Goal: Task Accomplishment & Management: Use online tool/utility

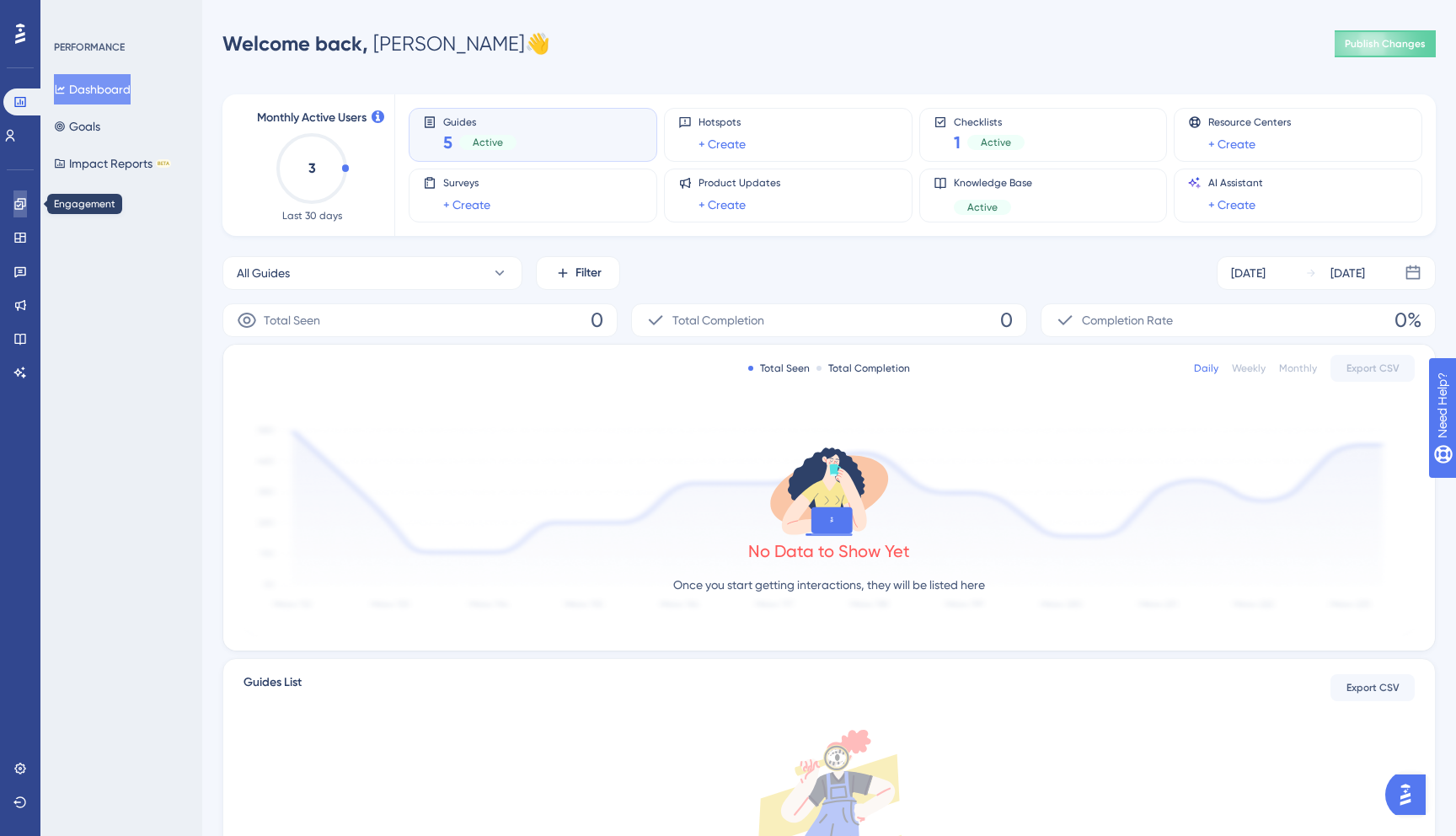
click at [15, 209] on icon at bounding box center [21, 204] width 14 height 14
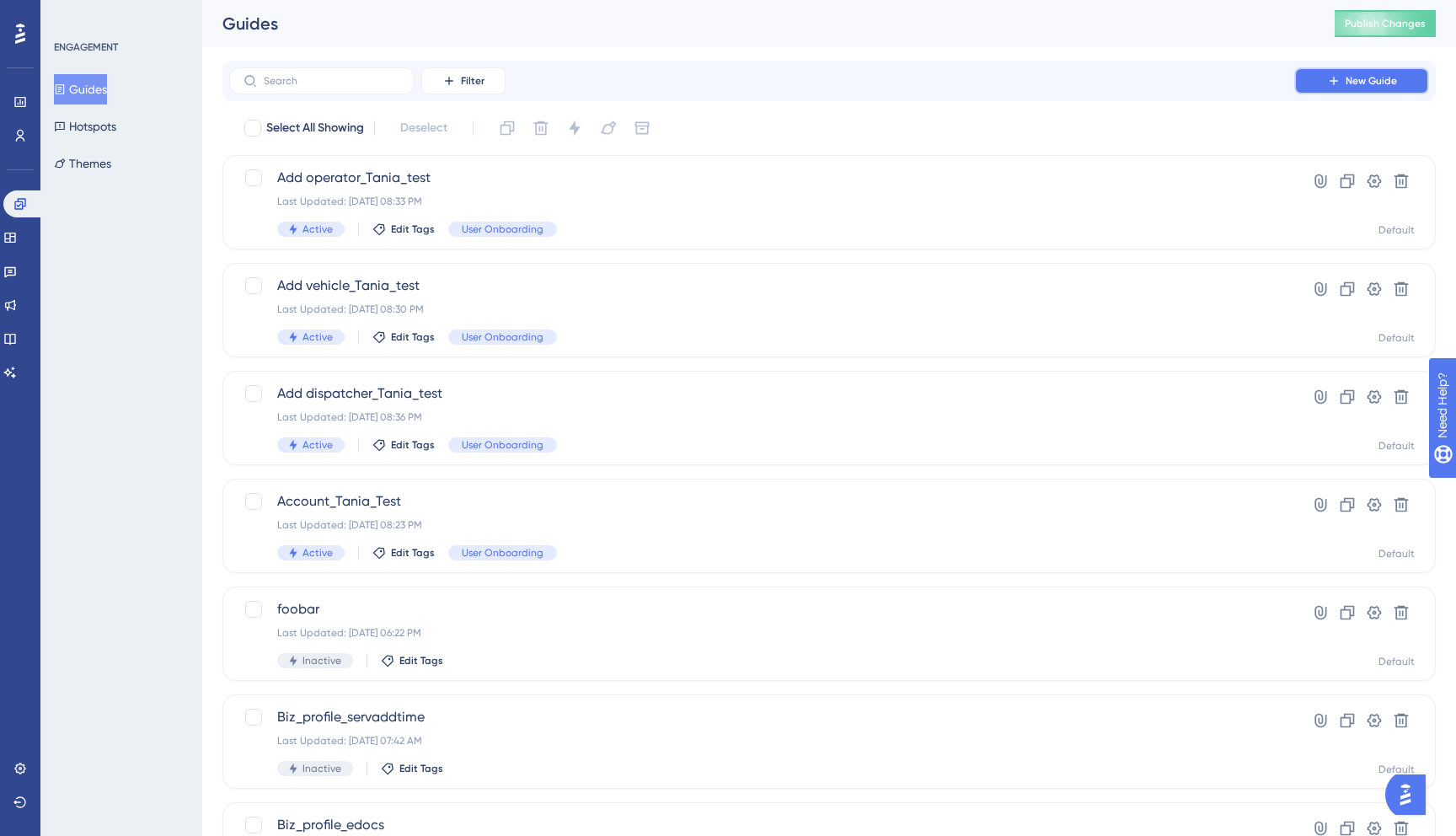
click at [1385, 87] on span "New Guide" at bounding box center [1371, 81] width 51 height 14
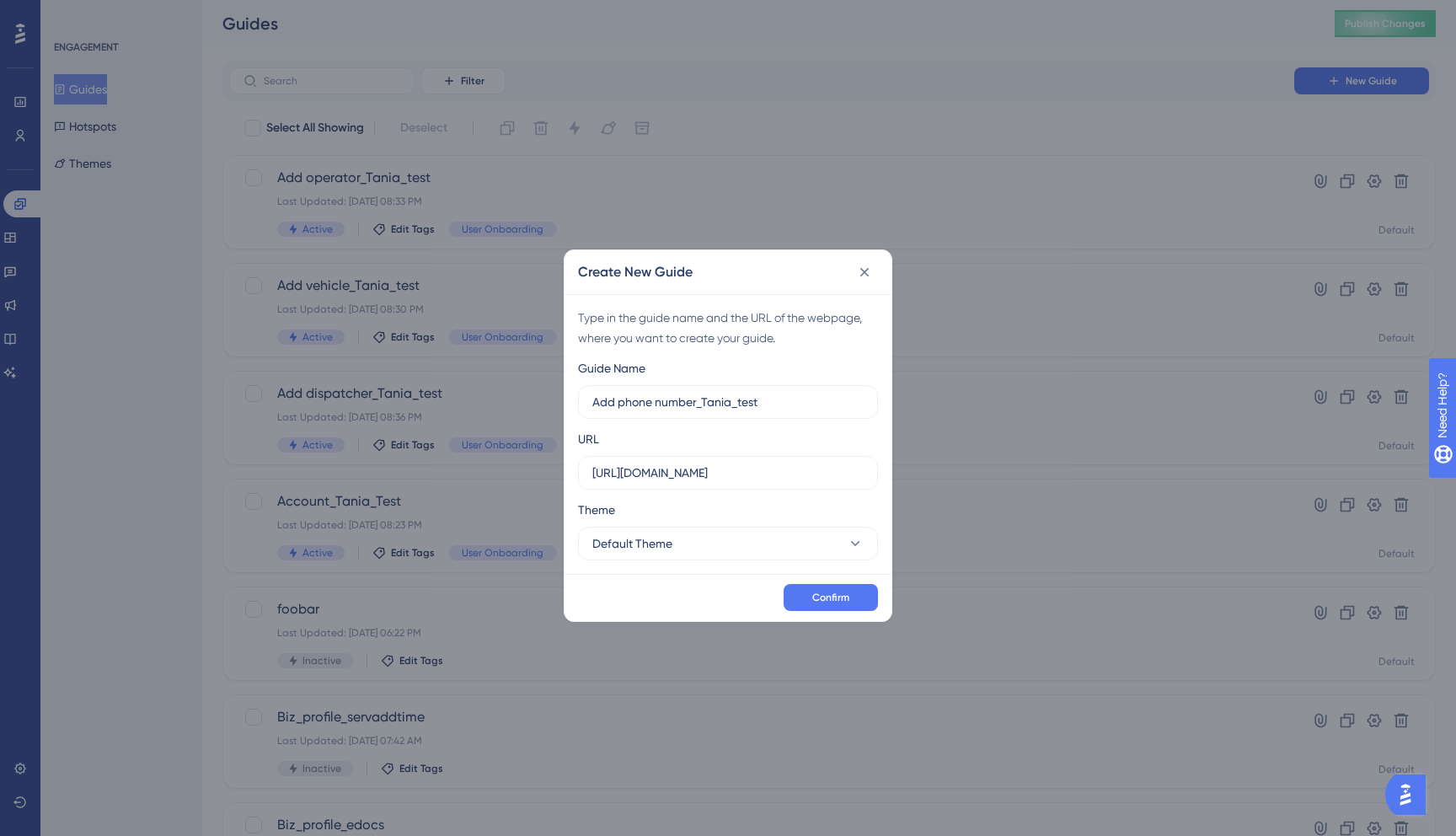
type input "Add phone number_Tania_test"
click at [834, 544] on button "Default Theme" at bounding box center [728, 543] width 300 height 34
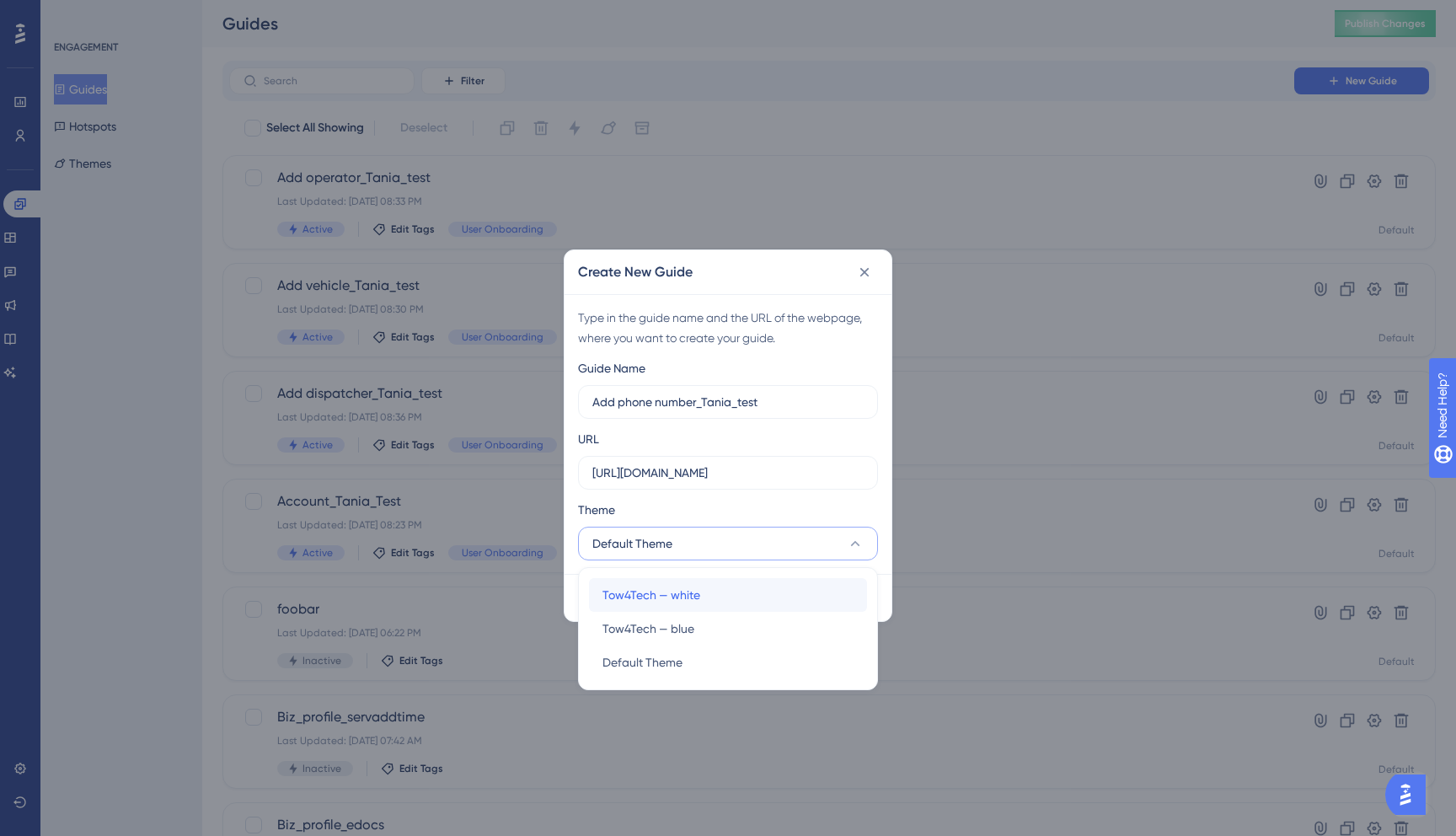
click at [774, 597] on div "Tow4Tech — white Tow4Tech — white" at bounding box center [728, 595] width 251 height 34
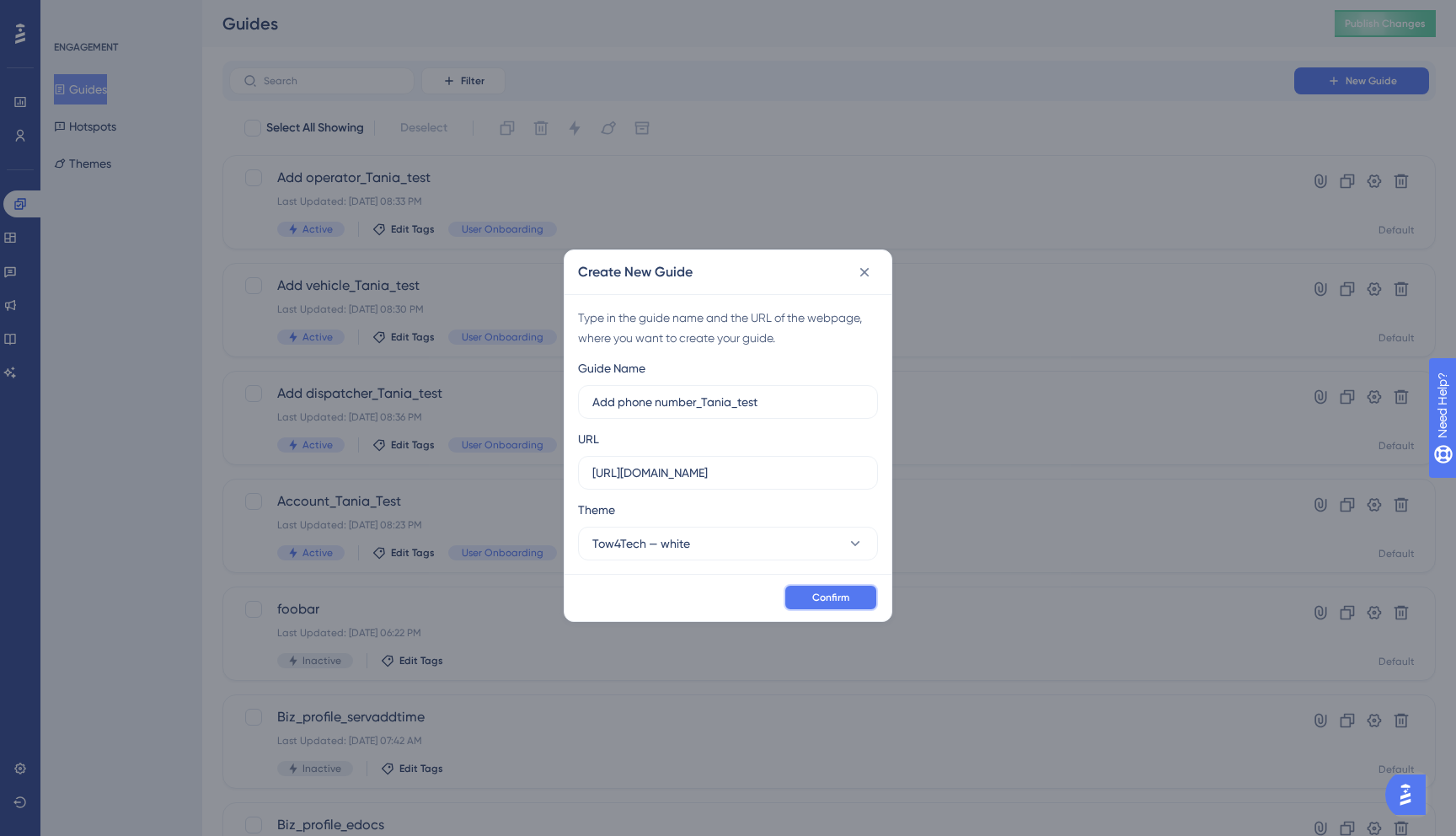
click at [862, 593] on button "Confirm" at bounding box center [831, 596] width 95 height 27
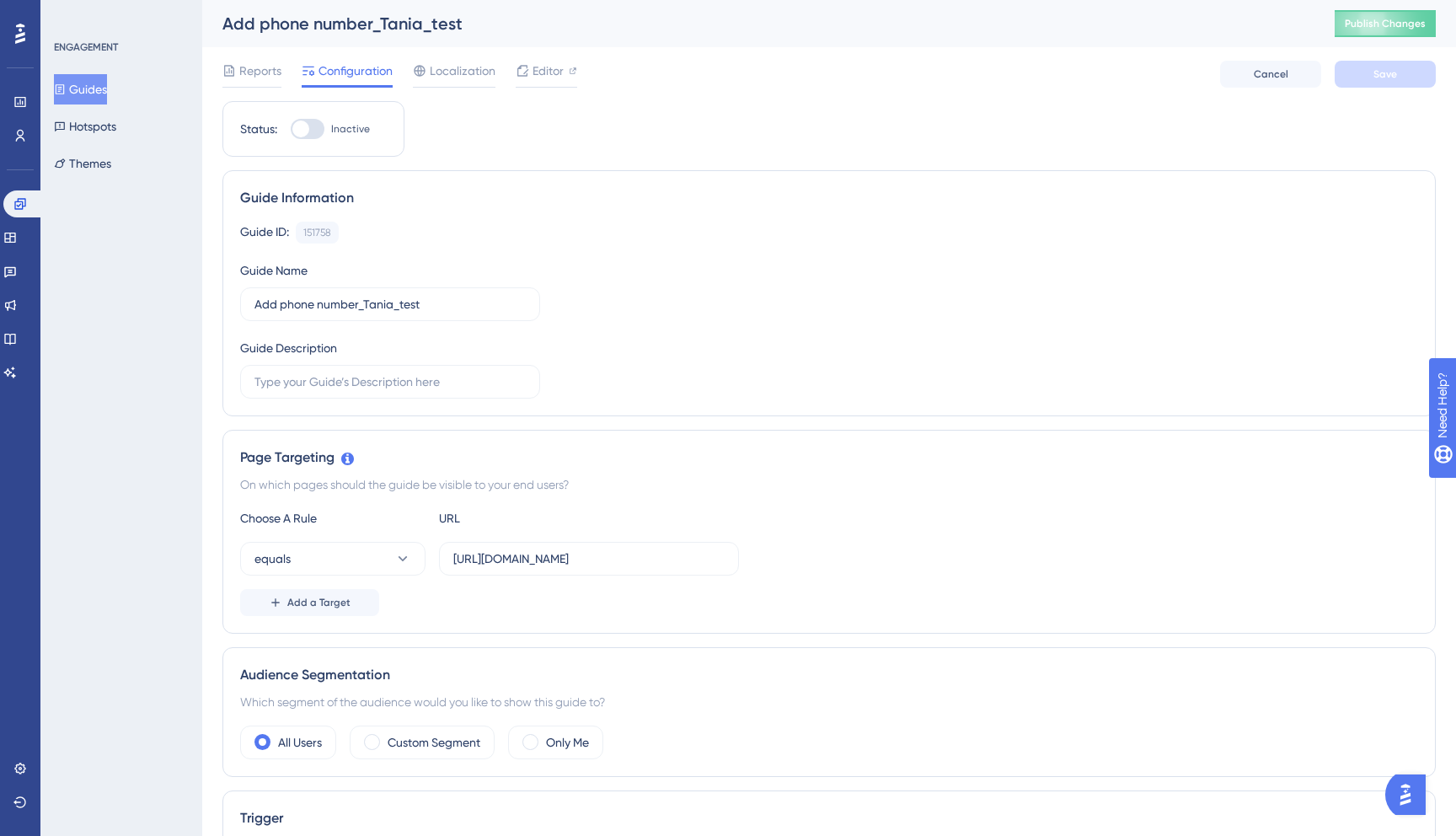
click at [321, 121] on div at bounding box center [307, 128] width 34 height 20
click at [290, 129] on input "Inactive" at bounding box center [290, 129] width 1 height 1
checkbox input "true"
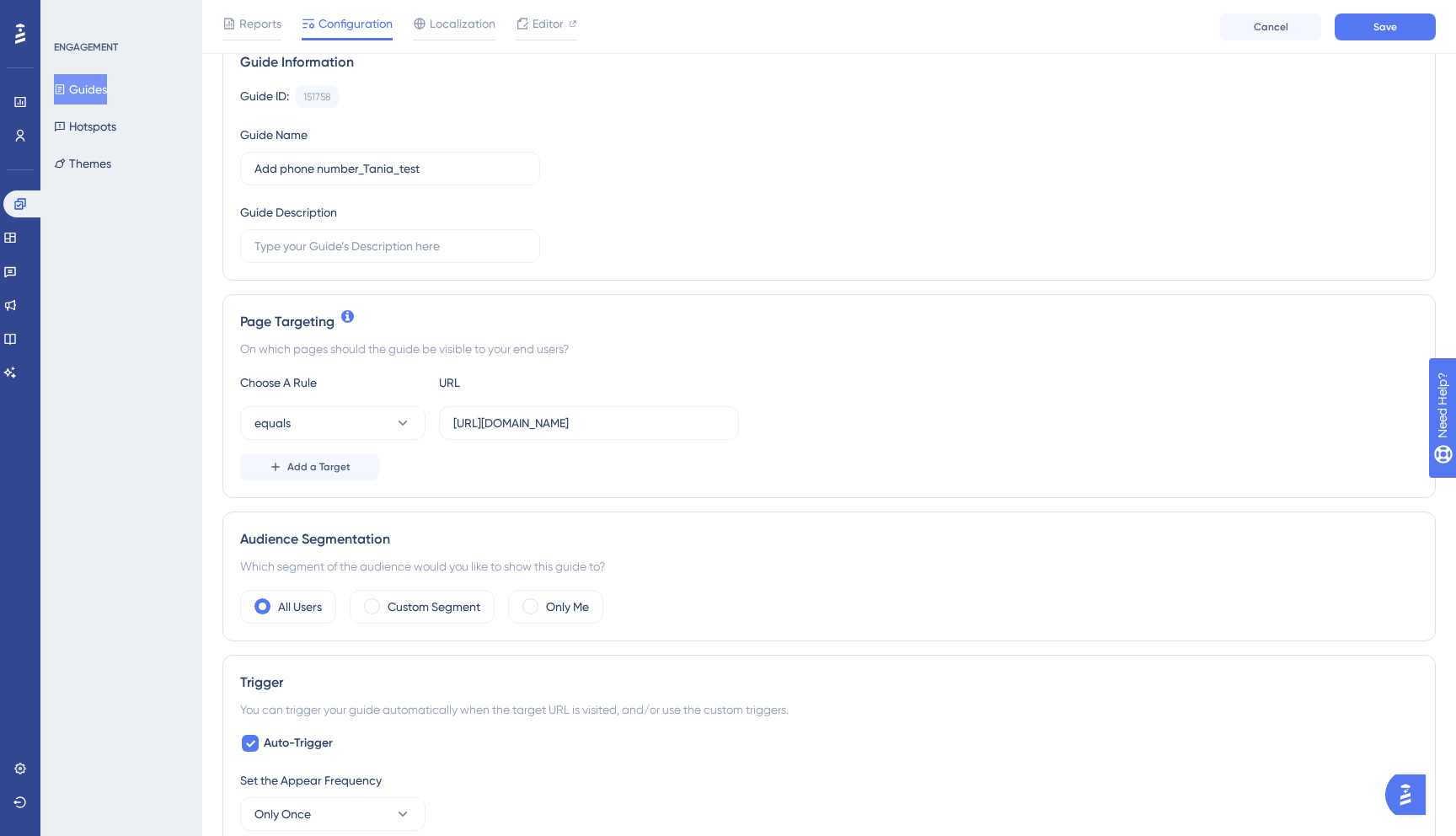
scroll to position [159, 0]
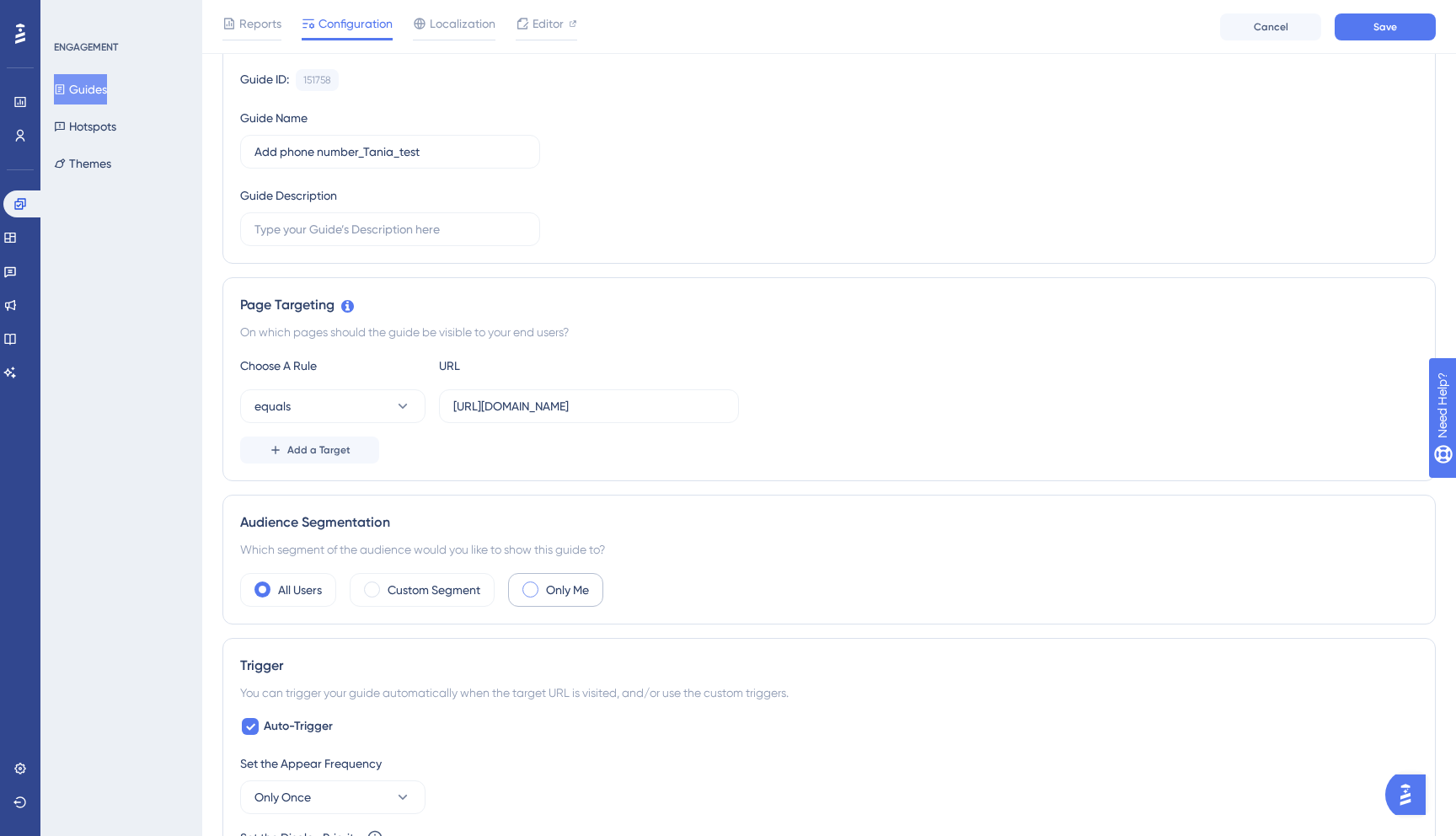
click at [544, 586] on div "Only Me" at bounding box center [556, 589] width 95 height 34
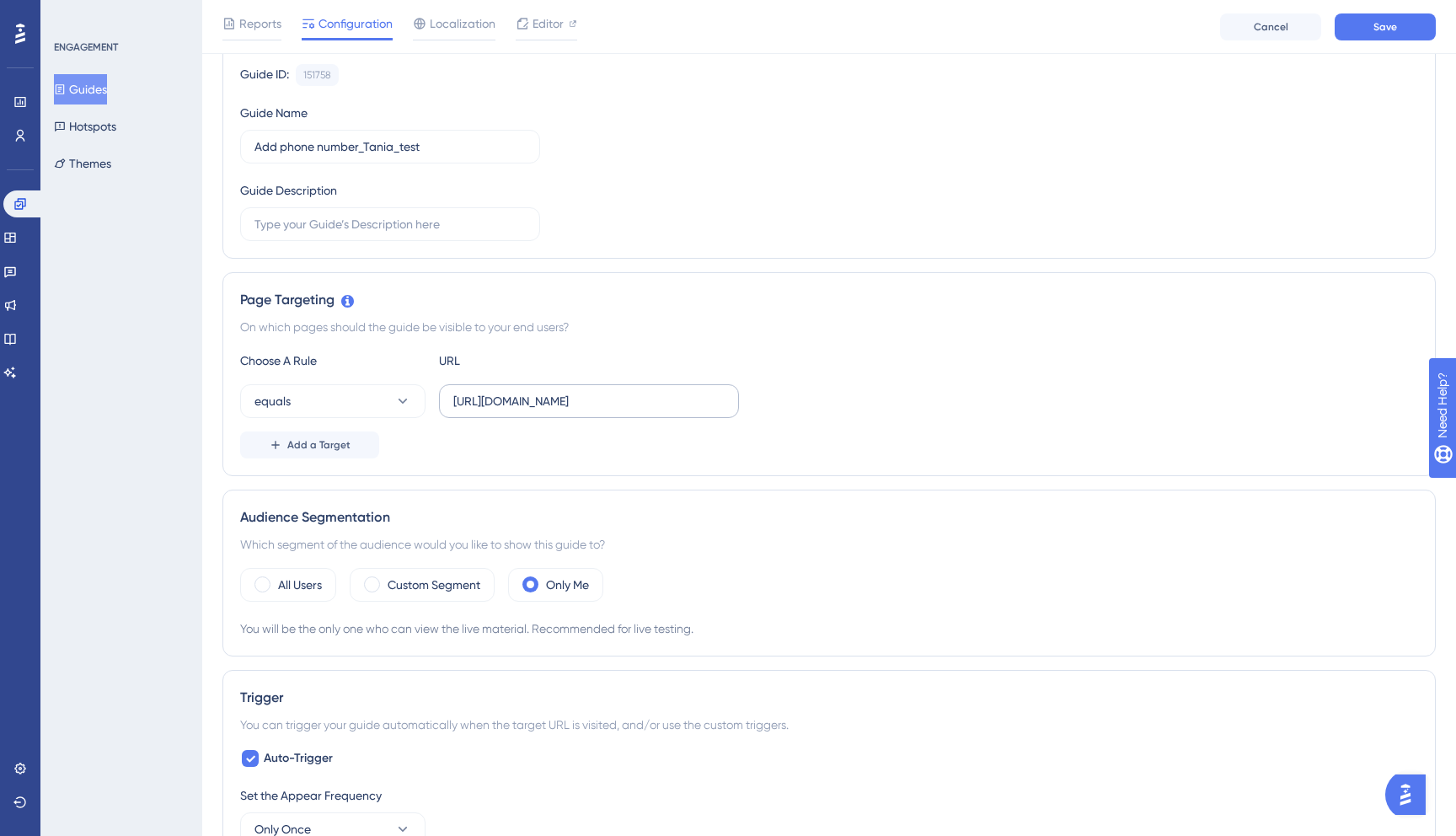
scroll to position [154, 0]
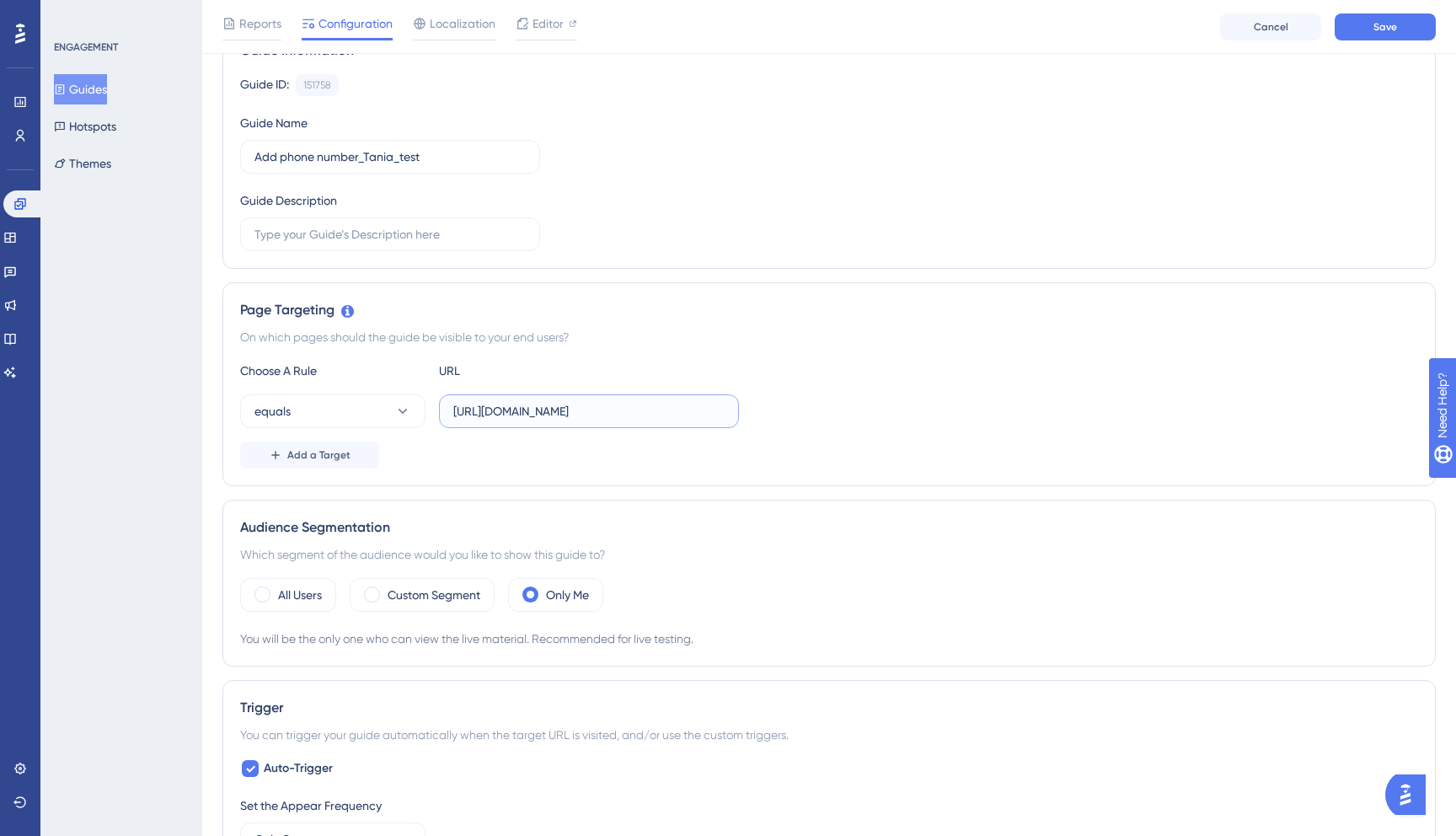
drag, startPoint x: 640, startPoint y: 413, endPoint x: 721, endPoint y: 440, distance: 85.4
click at [721, 440] on div "Choose A Rule URL equals https://dispatcher.tow4tech.com/requests Add a Target" at bounding box center [828, 414] width 1178 height 108
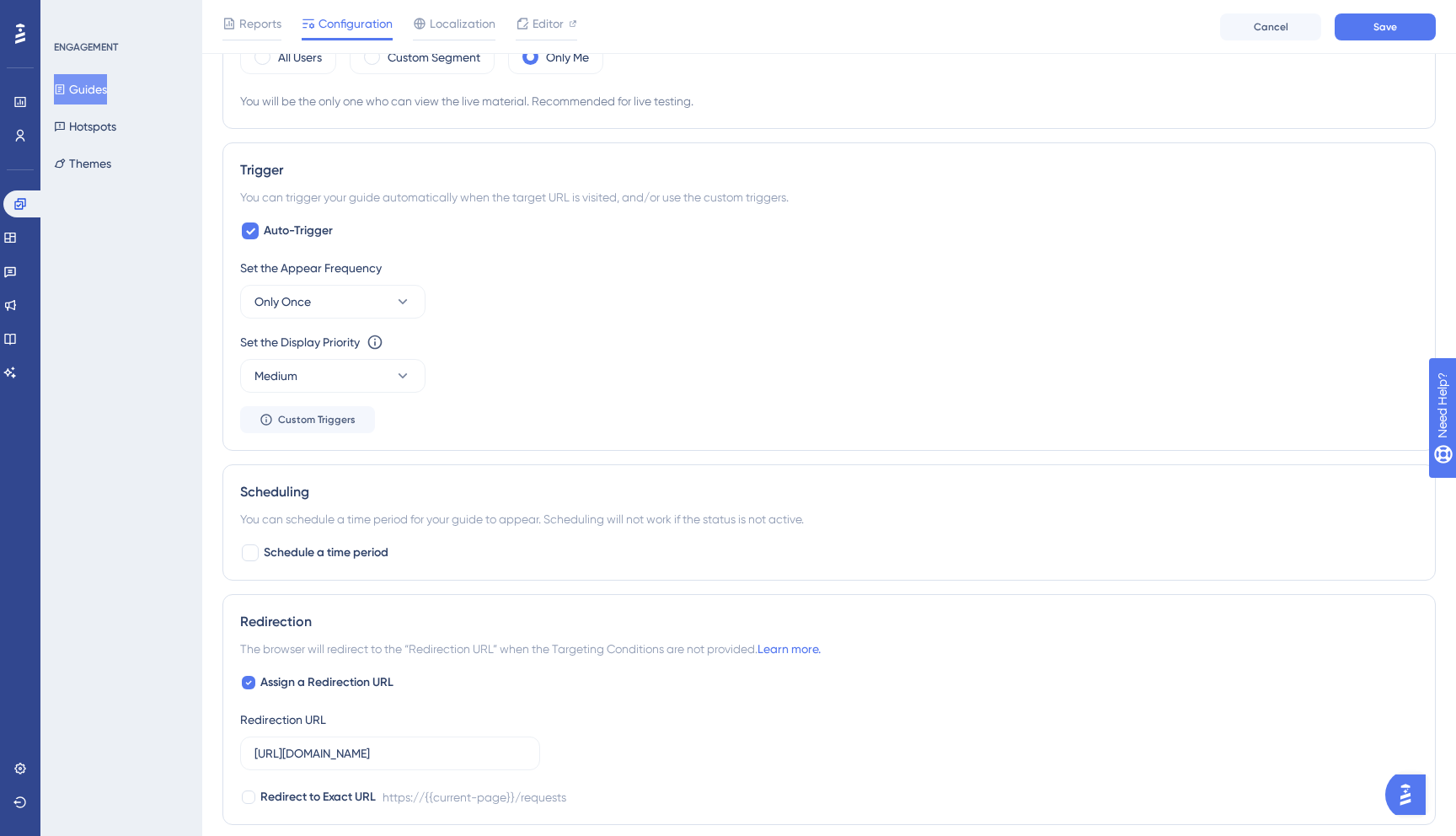
scroll to position [651, 0]
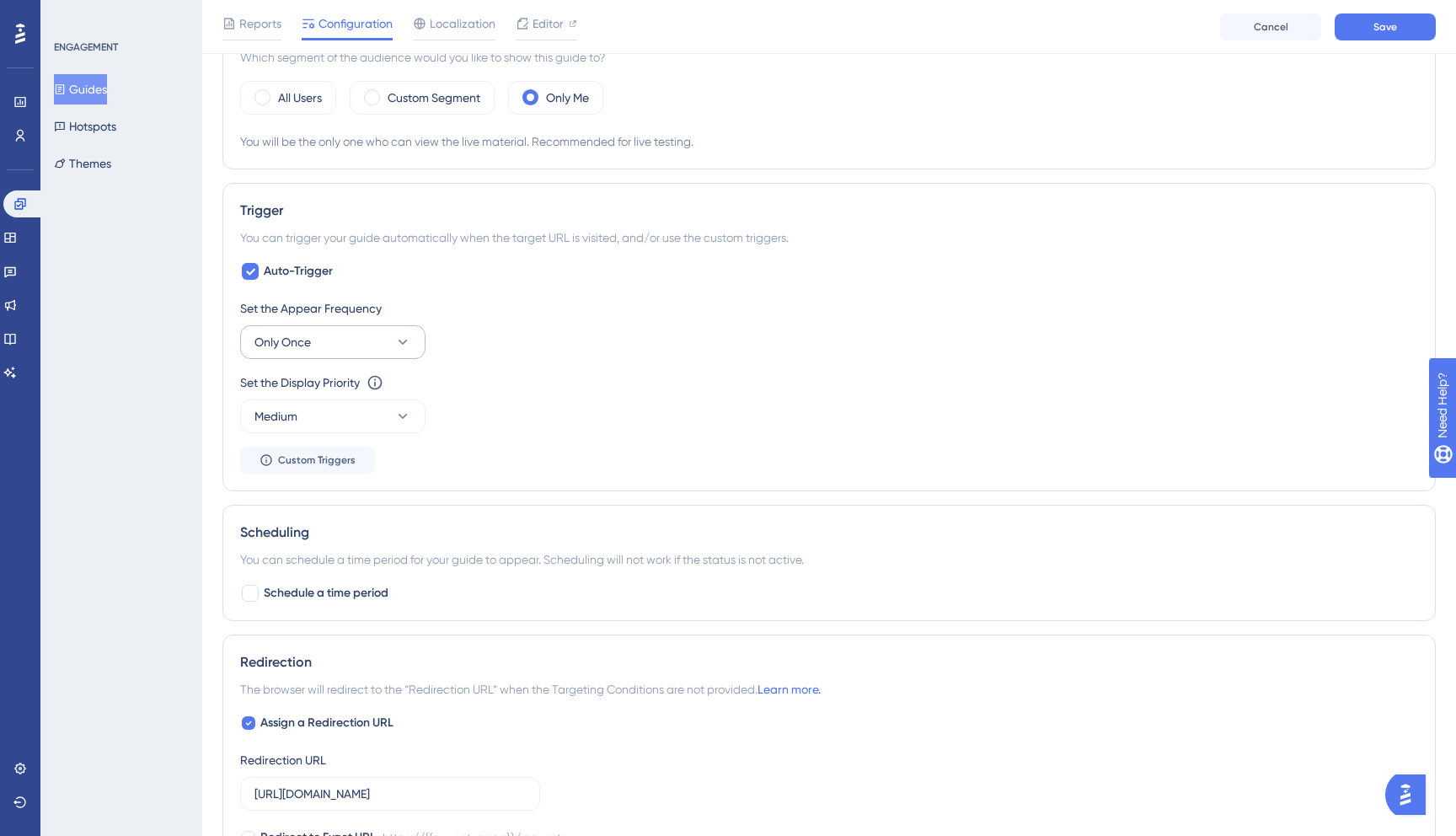
type input "https://dispatcher.tow4tech.com/"
click at [296, 332] on span "Only Once" at bounding box center [282, 342] width 56 height 20
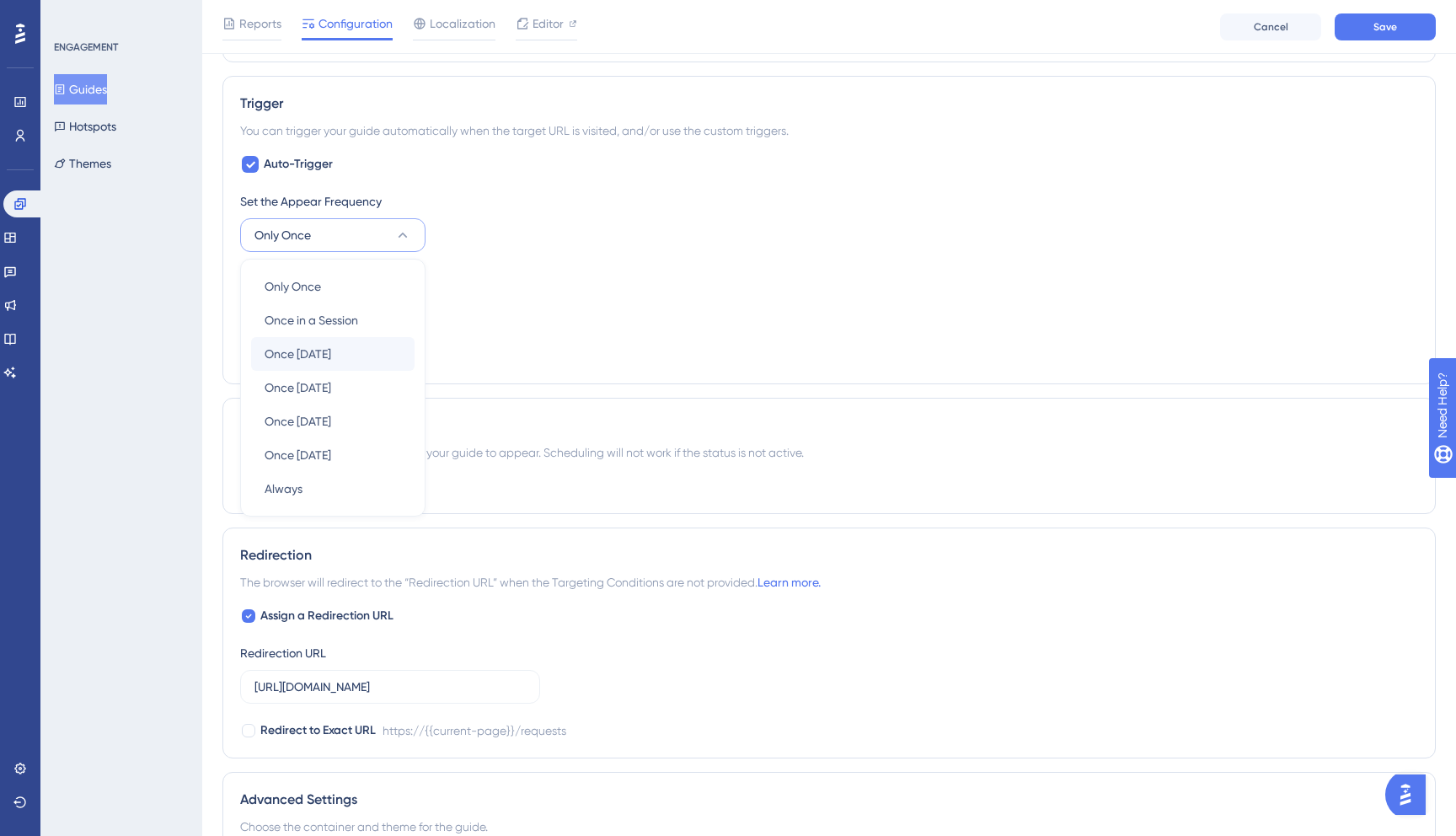
scroll to position [759, 0]
click at [330, 479] on div "Always Always" at bounding box center [333, 488] width 136 height 34
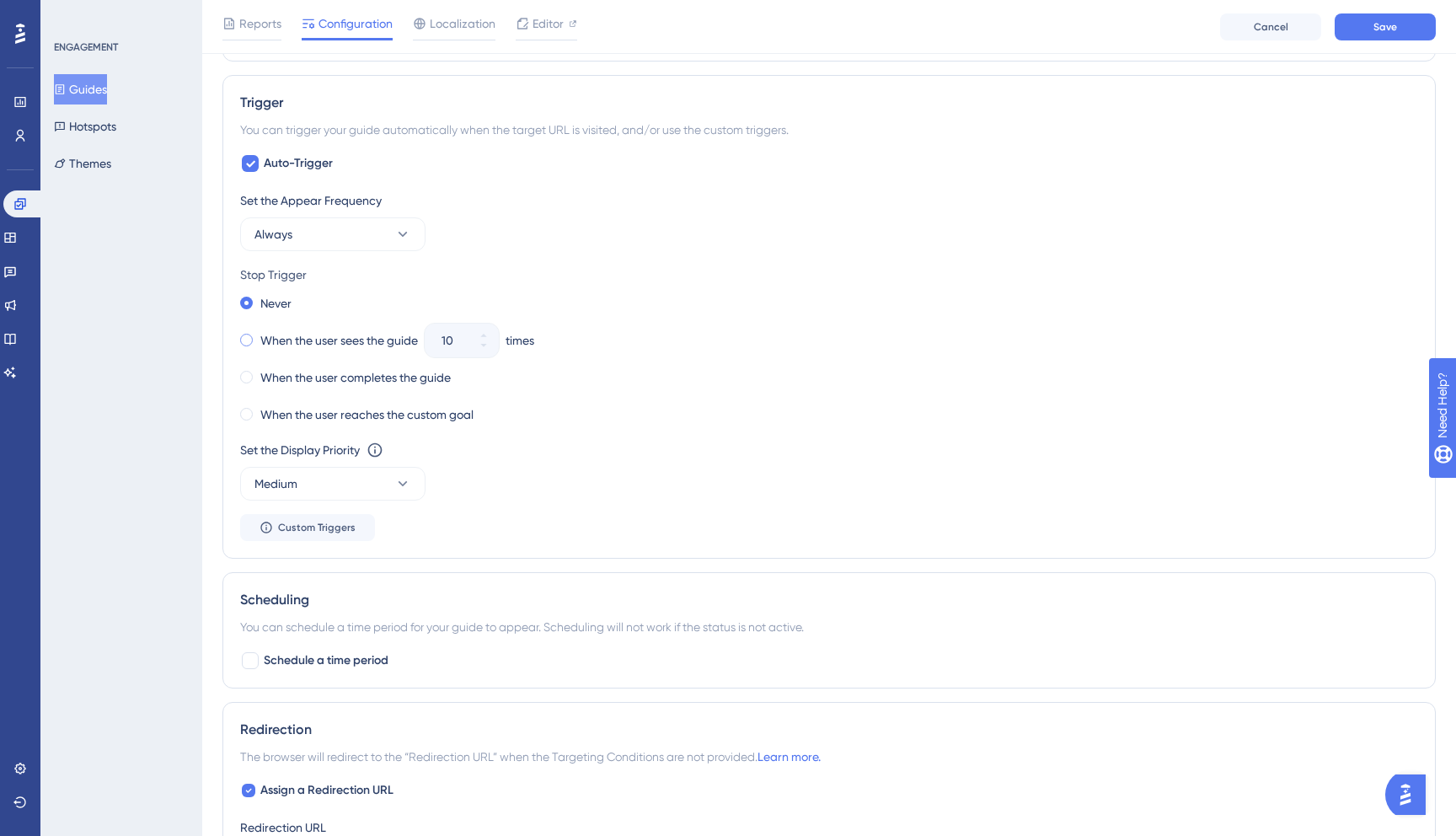
click at [274, 342] on label "When the user sees the guide" at bounding box center [340, 341] width 158 height 20
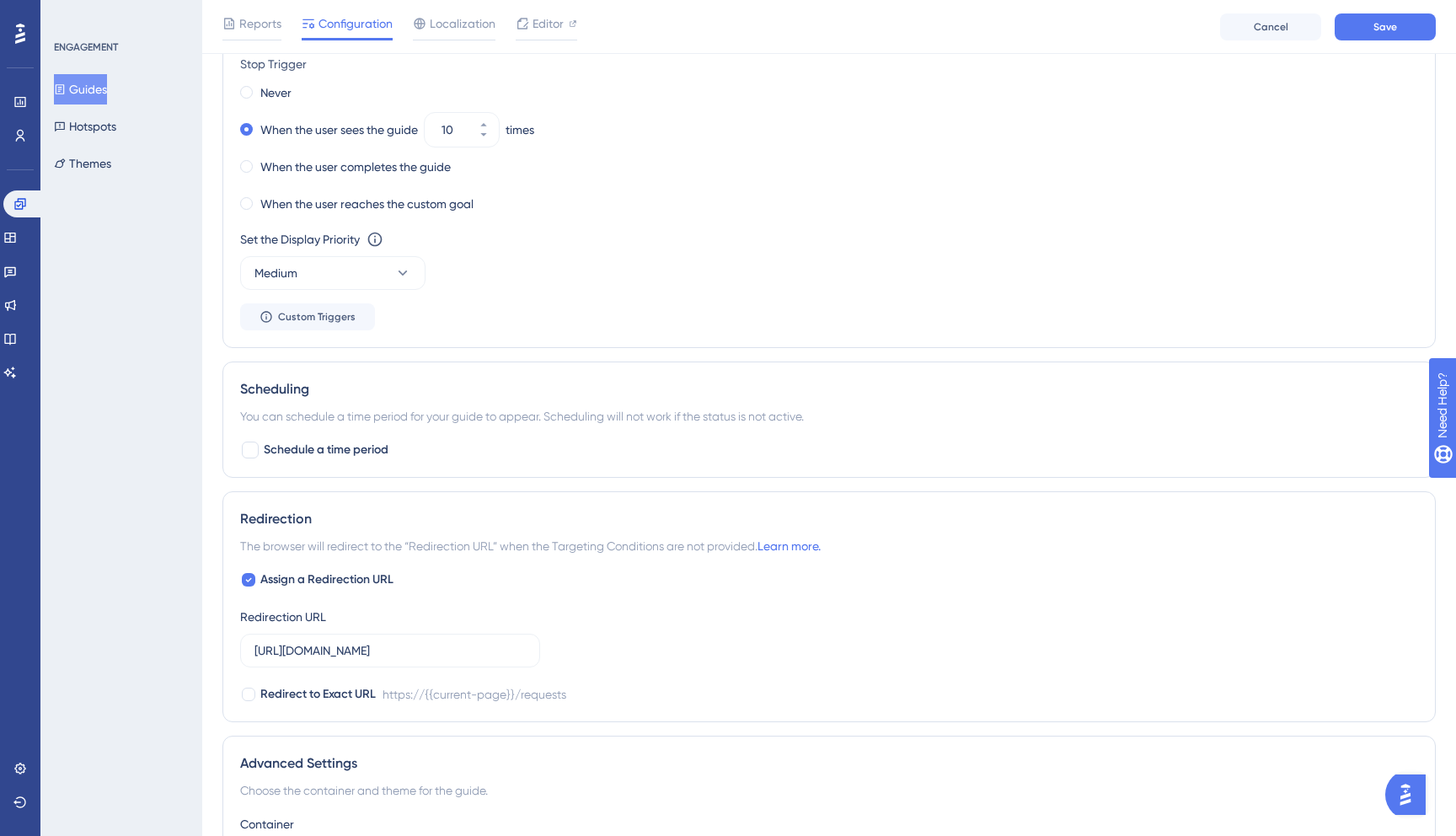
scroll to position [864, 0]
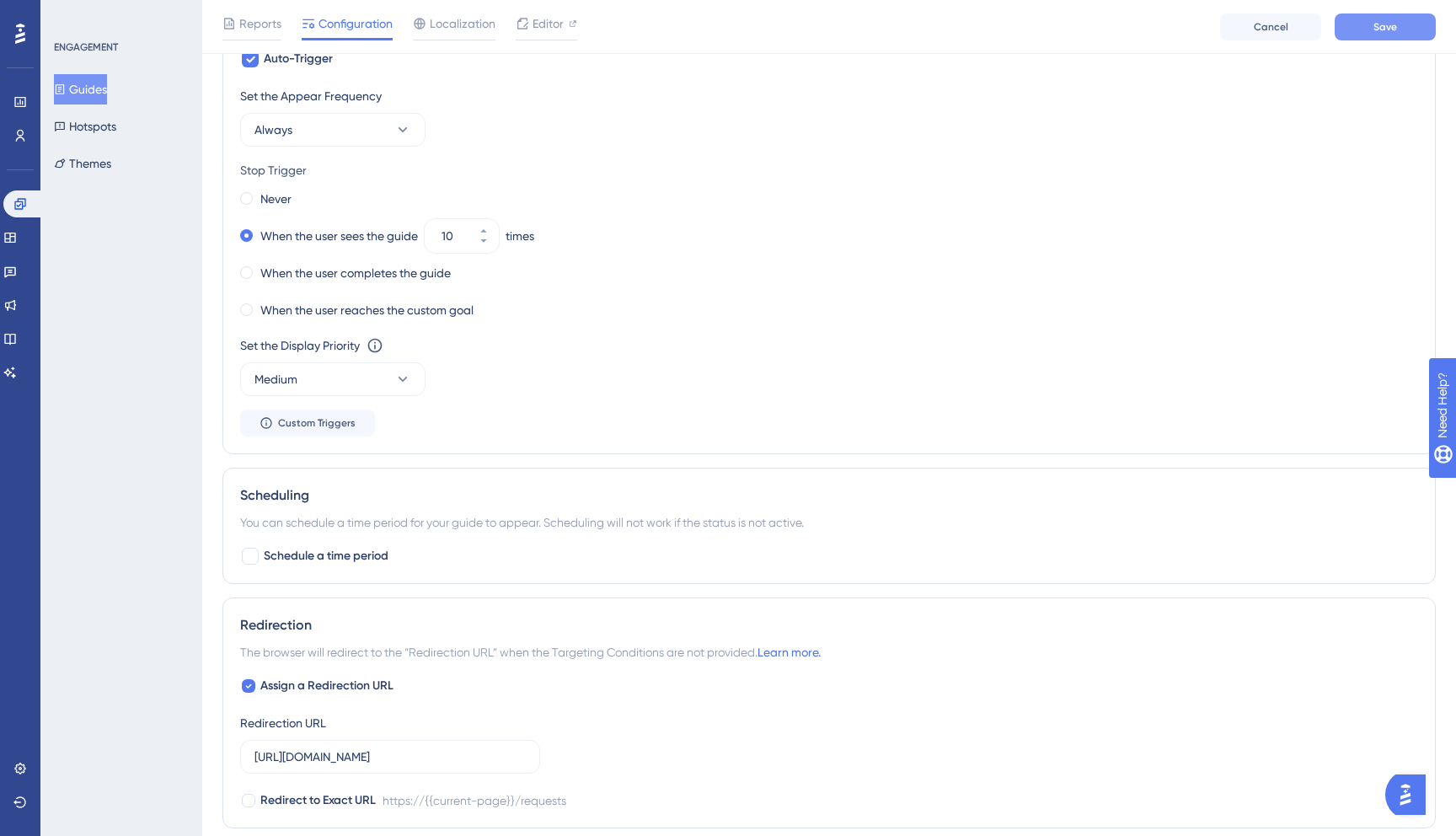
click at [1401, 26] on button "Save" at bounding box center [1385, 27] width 101 height 27
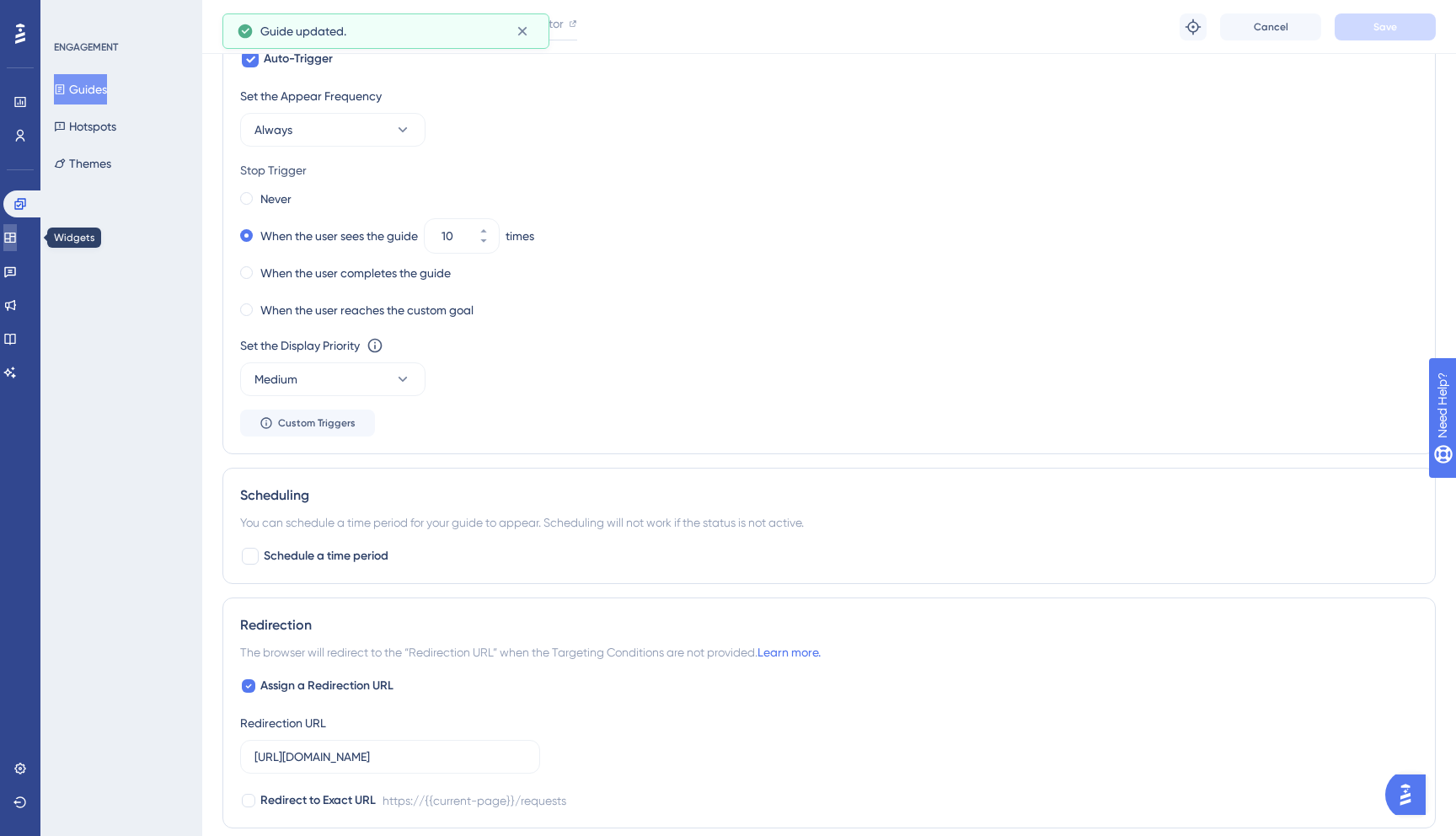
click at [17, 241] on icon at bounding box center [10, 238] width 14 height 14
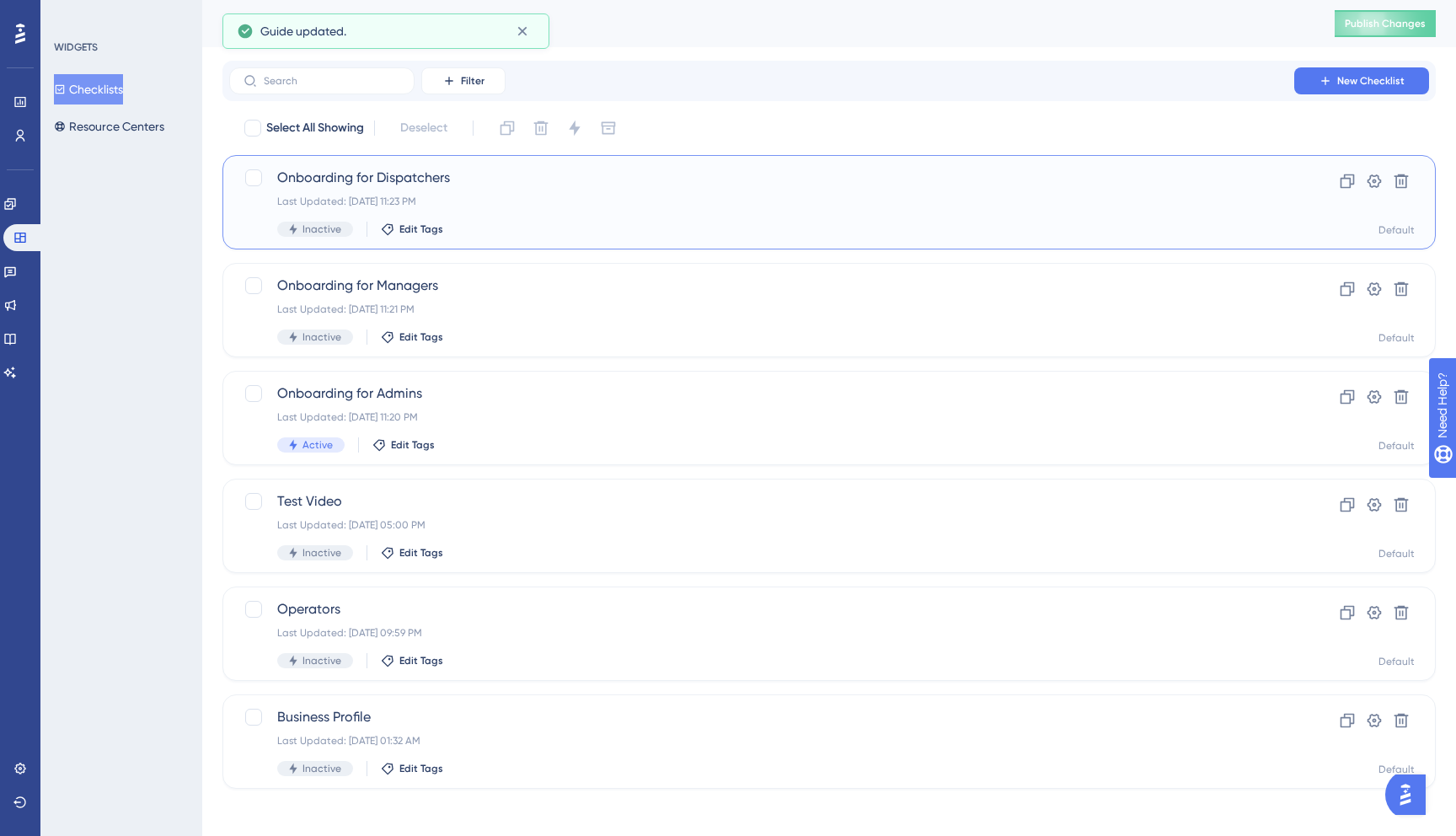
click at [560, 196] on div "Last Updated: Sep 11 2025, 11:23 PM" at bounding box center [762, 201] width 969 height 14
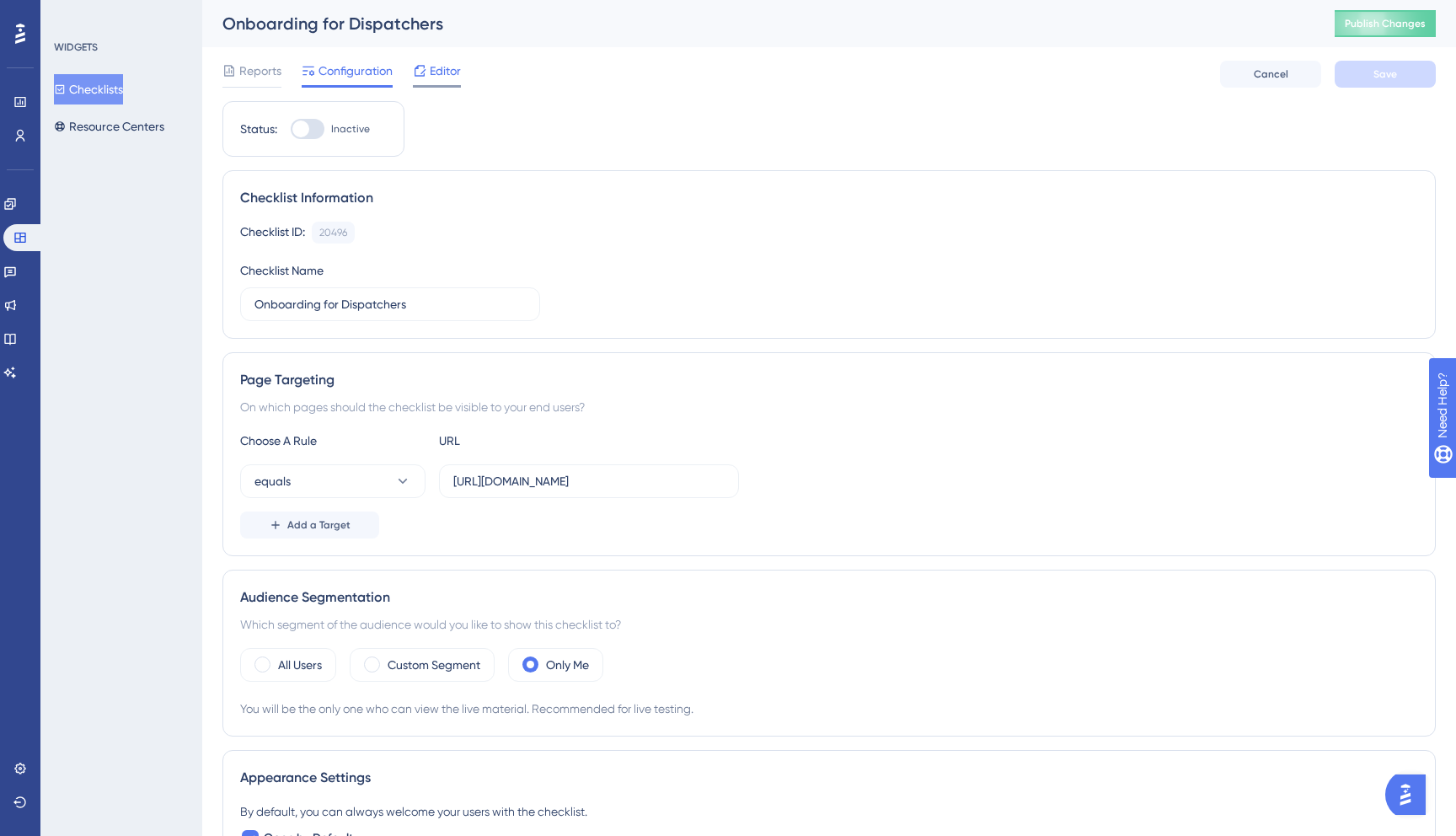
click at [450, 66] on span "Editor" at bounding box center [445, 70] width 32 height 20
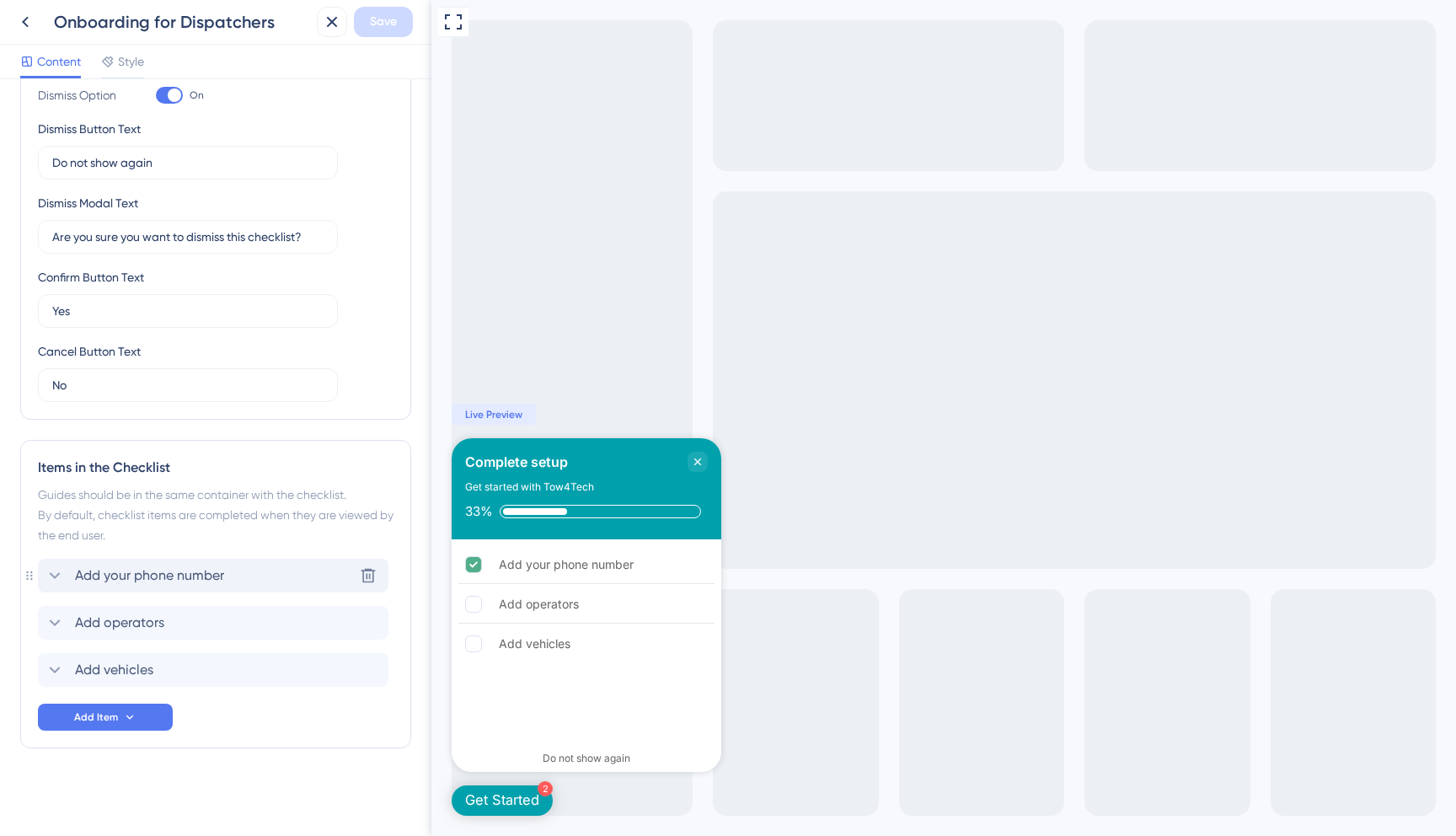
click at [185, 575] on span "Add your phone number" at bounding box center [149, 575] width 149 height 20
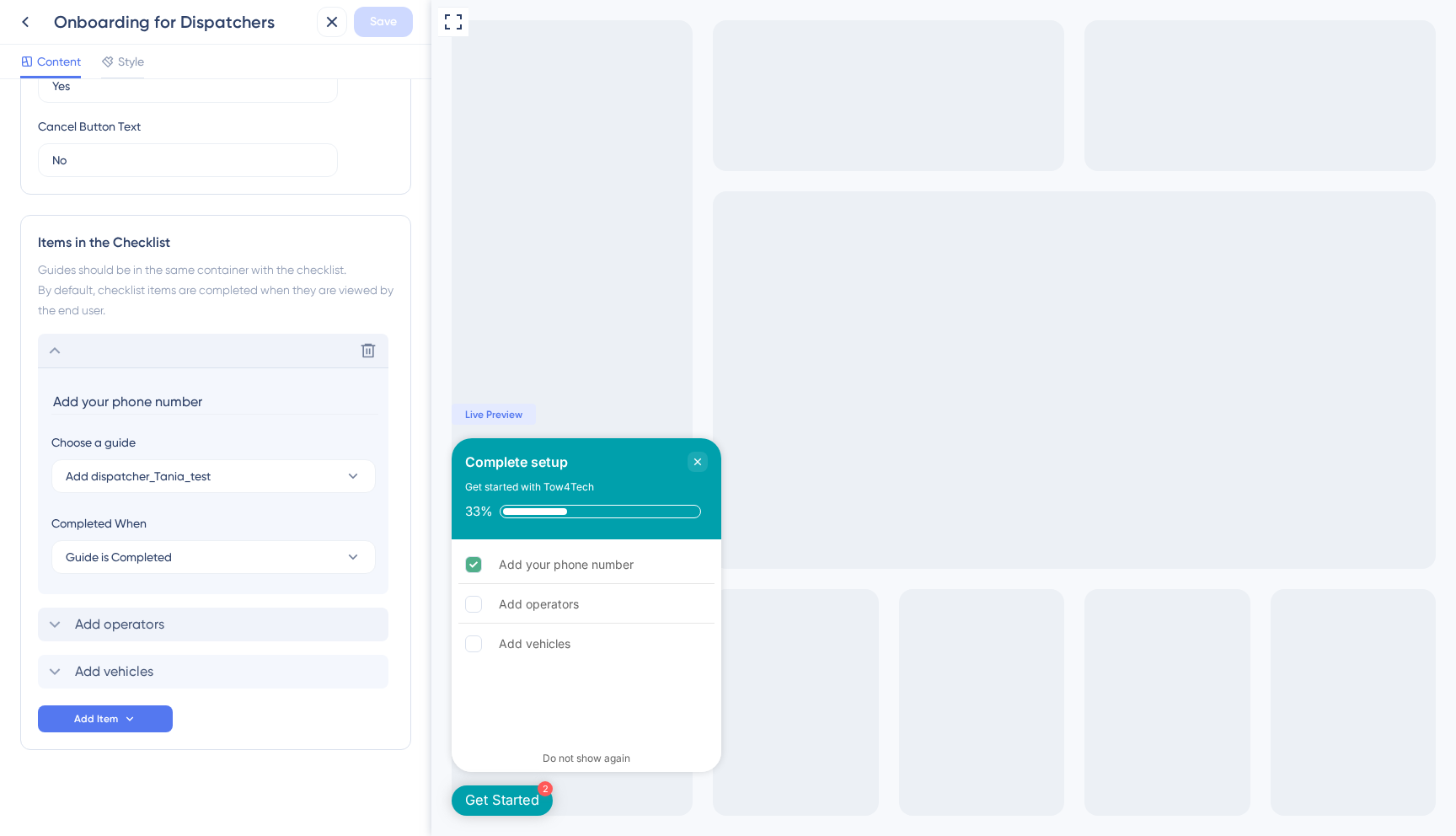
scroll to position [590, 0]
click at [242, 476] on button "Add dispatcher_Tania_test" at bounding box center [213, 474] width 325 height 34
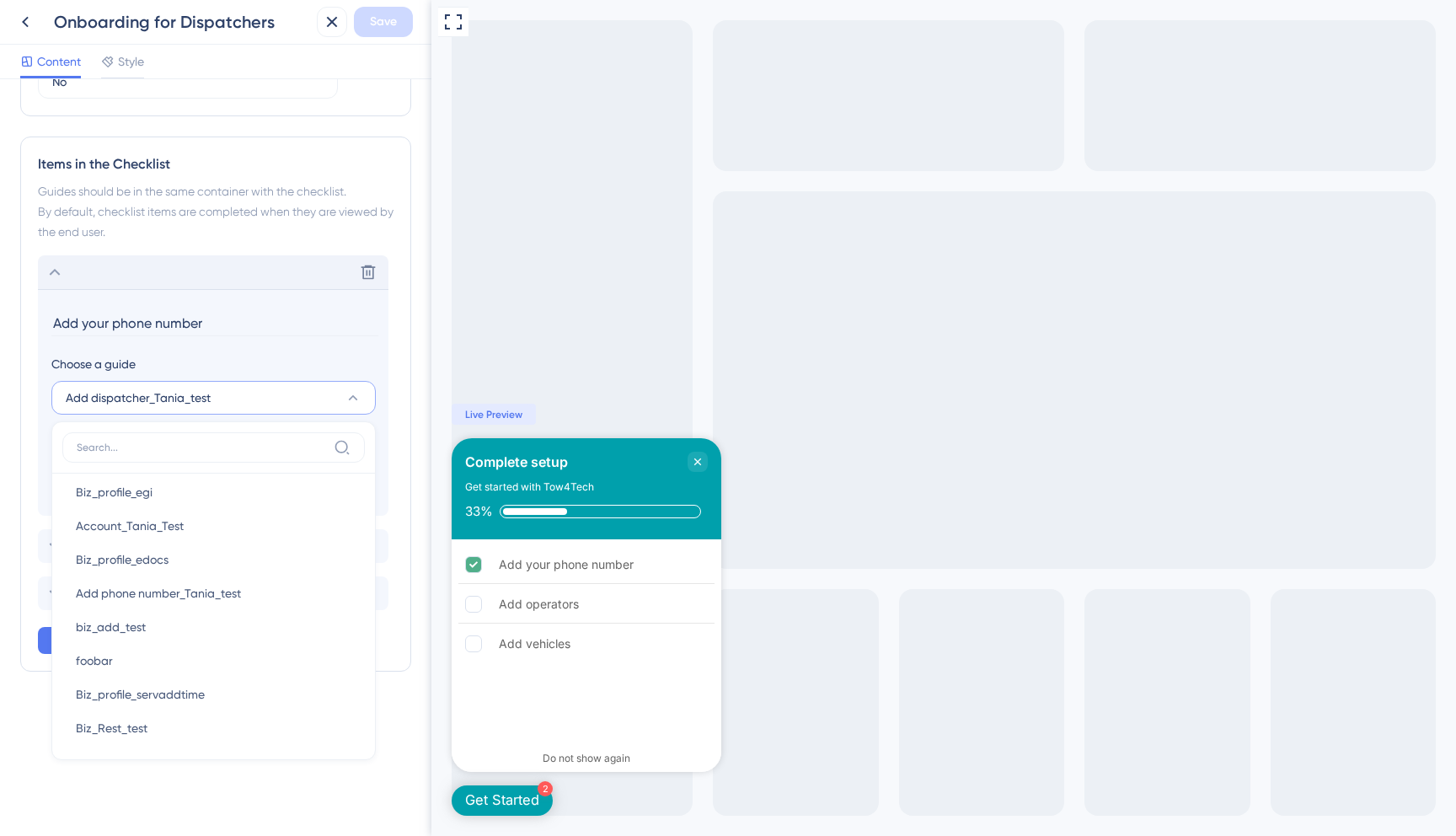
scroll to position [418, 0]
click at [229, 579] on span "Add phone number_Tania_test" at bounding box center [158, 587] width 165 height 20
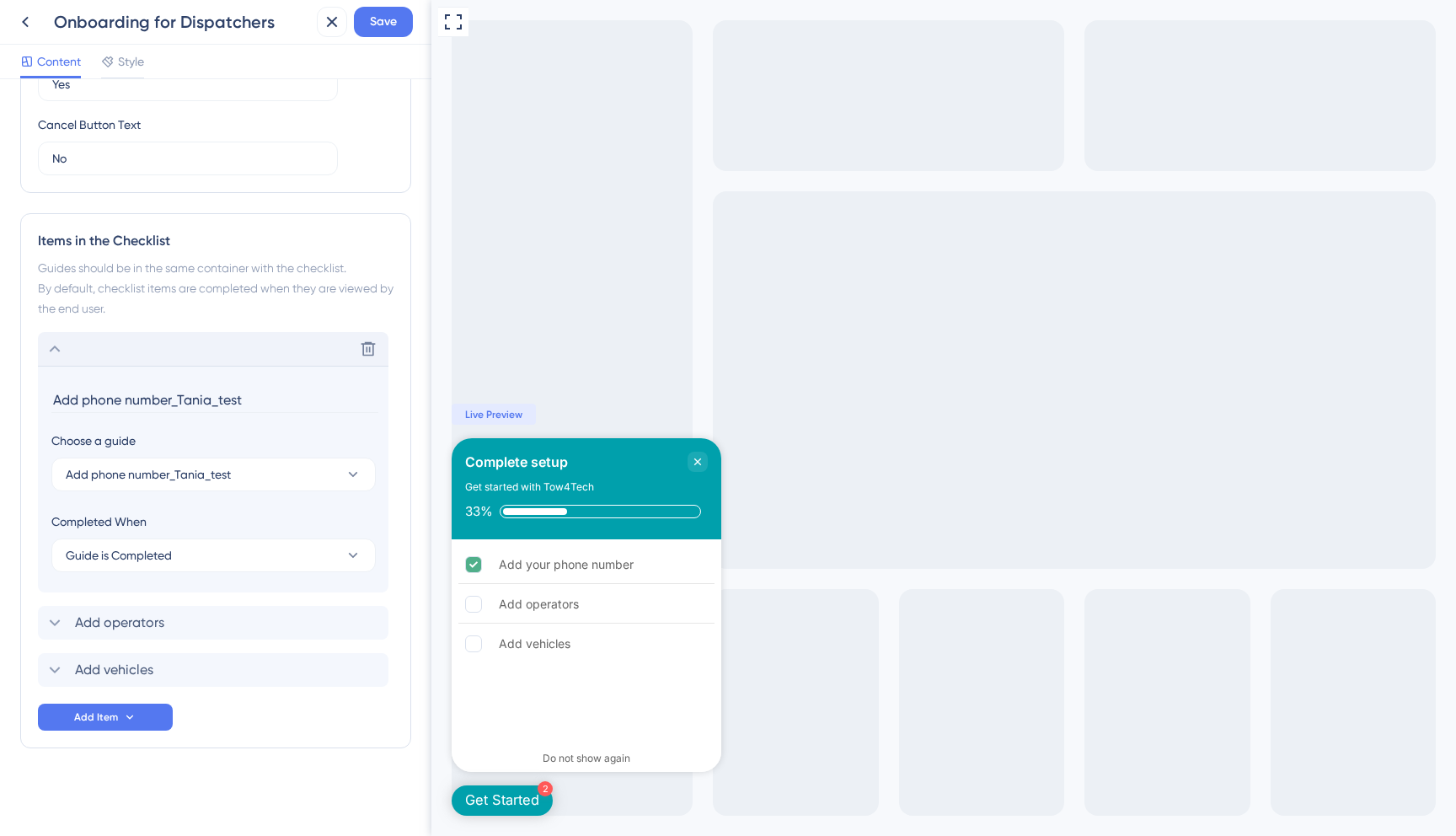
scroll to position [590, 0]
click at [636, 606] on div "Add operators" at bounding box center [585, 604] width 256 height 38
click at [591, 650] on div "Add vehicles" at bounding box center [585, 644] width 256 height 38
click at [223, 402] on input "Add phone number_Tania_test" at bounding box center [214, 400] width 327 height 26
drag, startPoint x: 252, startPoint y: 398, endPoint x: 174, endPoint y: 397, distance: 78.0
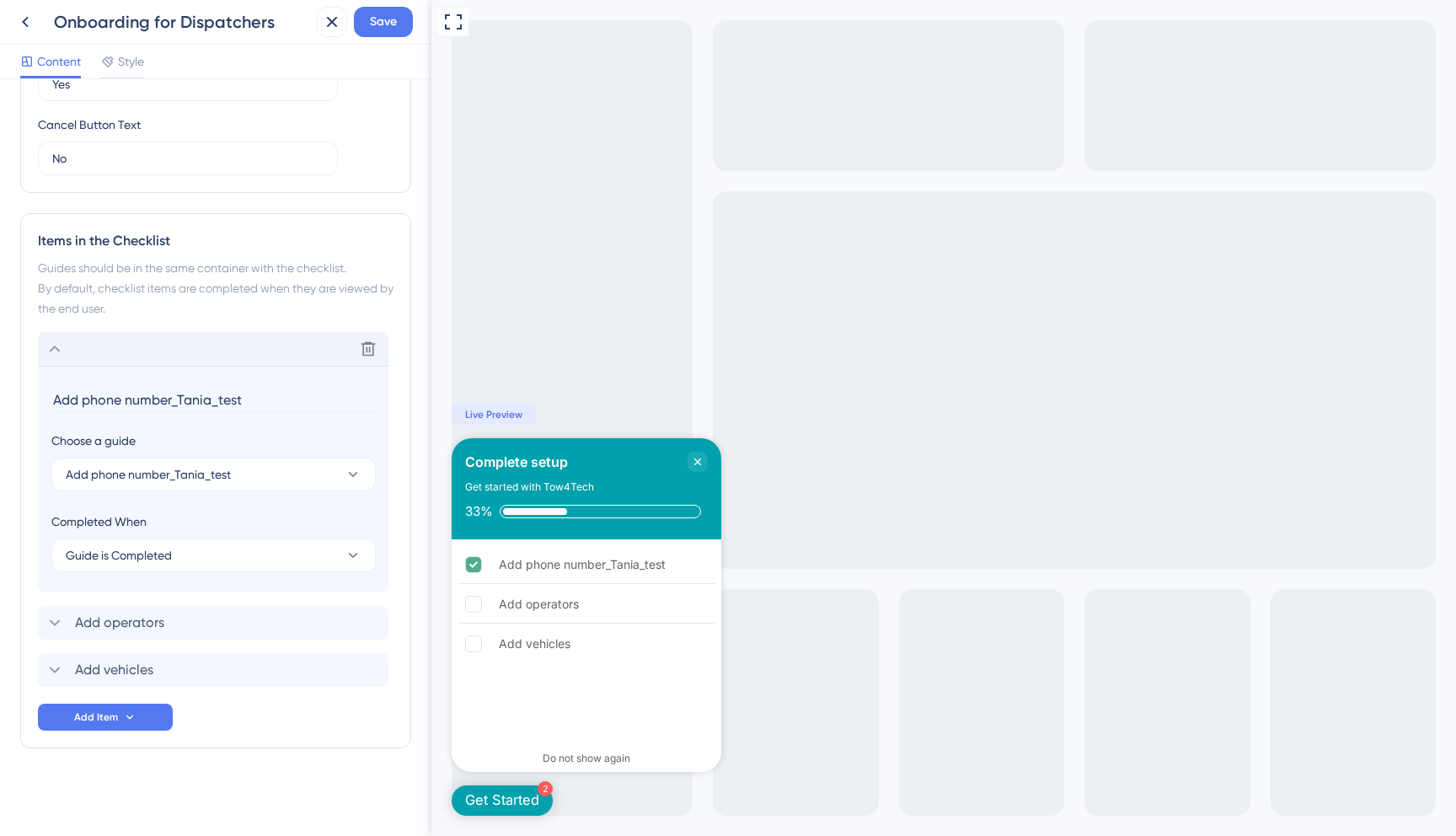
click at [174, 397] on input "Add phone number_Tania_test" at bounding box center [214, 400] width 327 height 26
click at [85, 397] on input "Add phone number" at bounding box center [214, 400] width 327 height 26
type input "Add your phone number"
click at [694, 455] on icon "Close Checklist" at bounding box center [698, 462] width 14 height 14
